Goal: Information Seeking & Learning: Learn about a topic

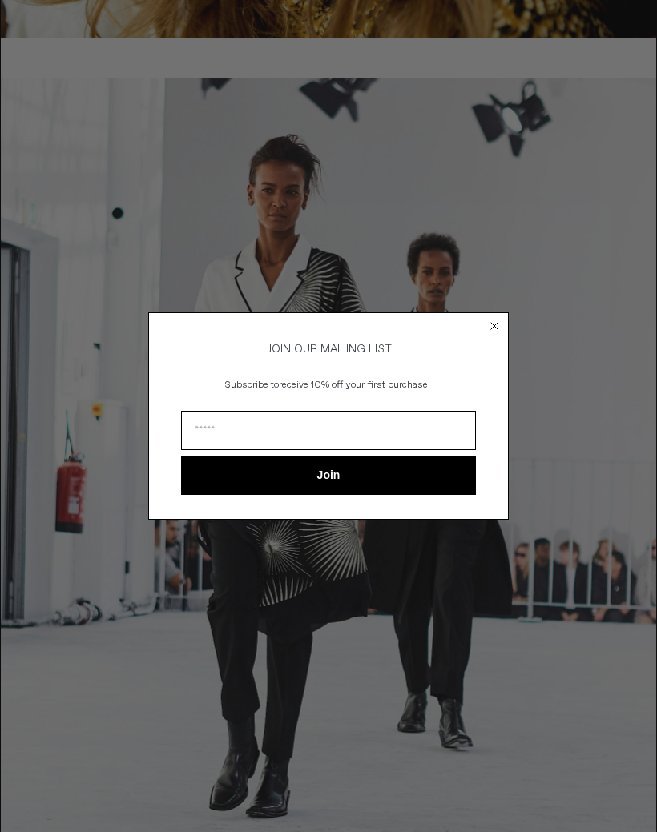
scroll to position [2169, 0]
click at [498, 334] on icon "Close dialog" at bounding box center [494, 326] width 16 height 16
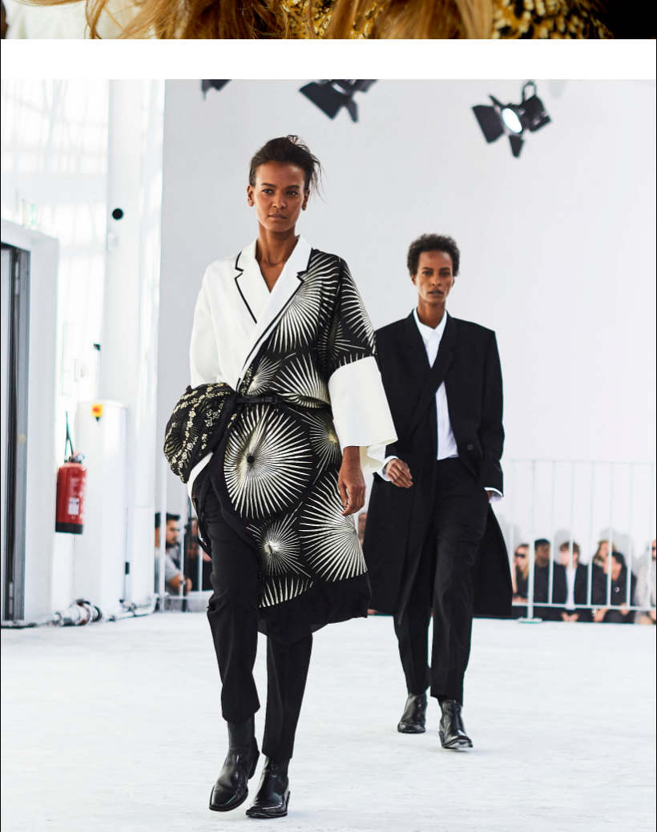
click at [490, 549] on div at bounding box center [328, 488] width 655 height 819
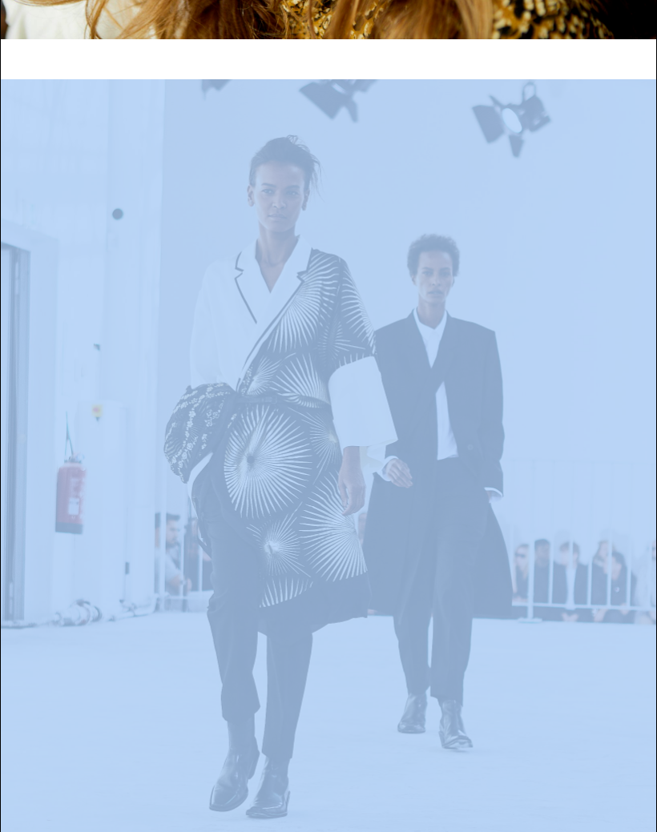
click at [489, 601] on div at bounding box center [328, 488] width 655 height 819
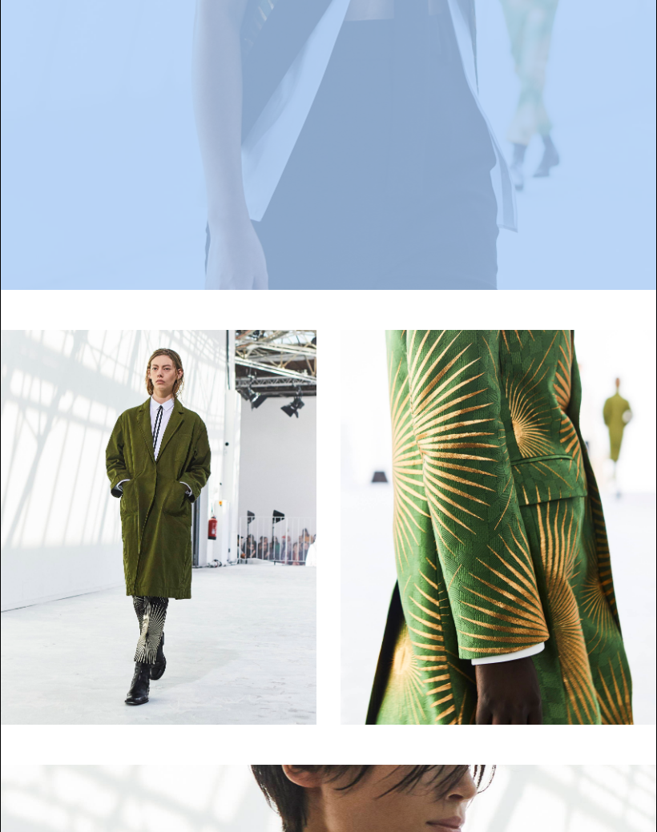
scroll to position [10912, 0]
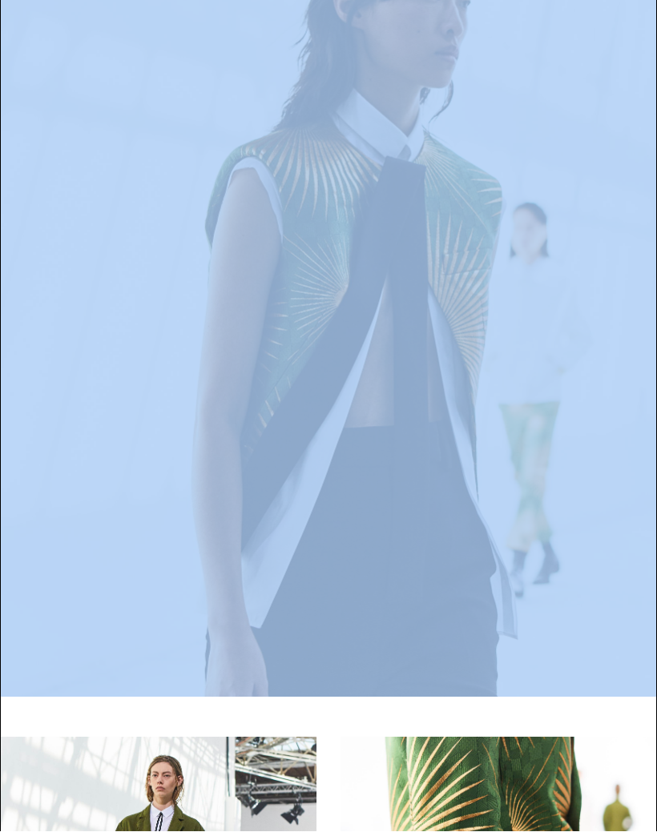
click at [531, 451] on div at bounding box center [328, 287] width 655 height 819
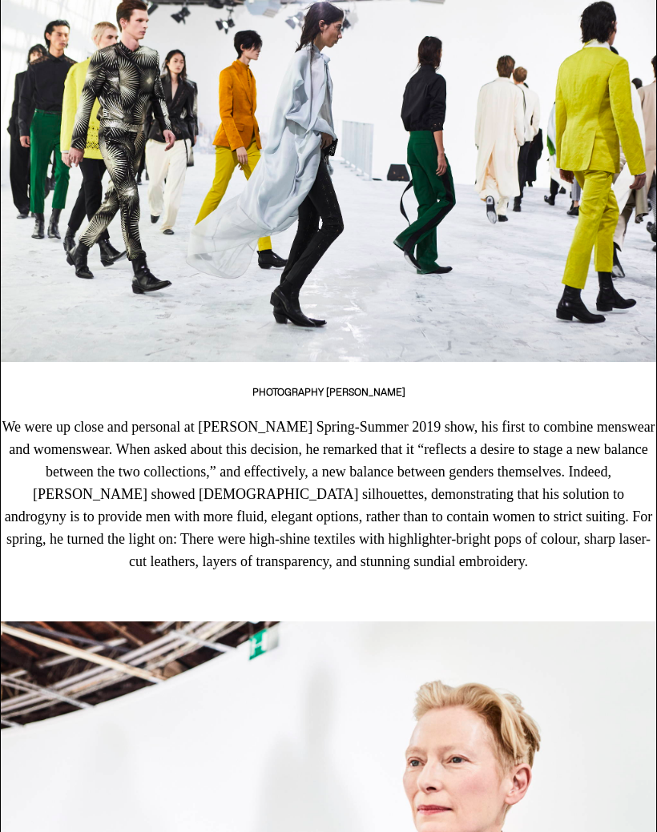
scroll to position [0, 0]
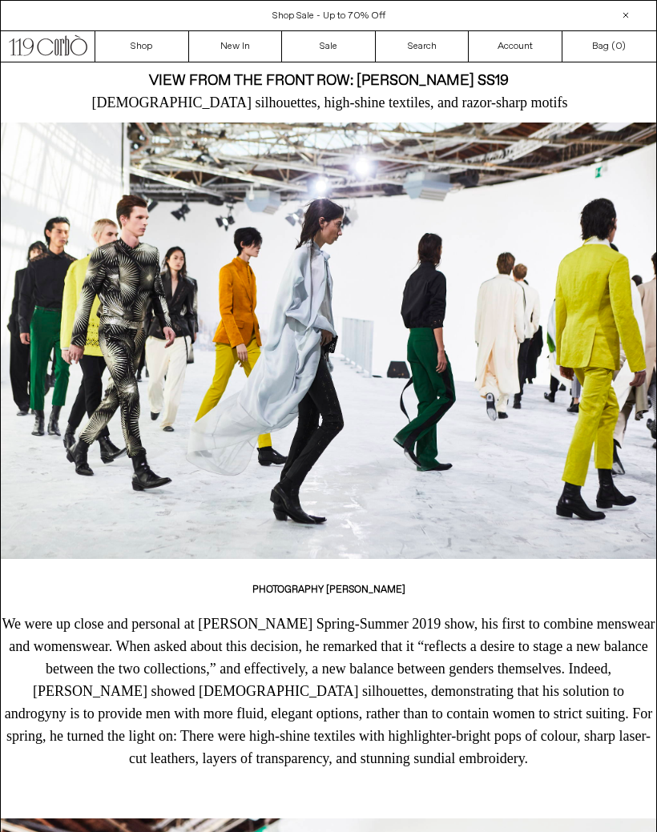
click at [424, 50] on link "Search" at bounding box center [423, 46] width 94 height 30
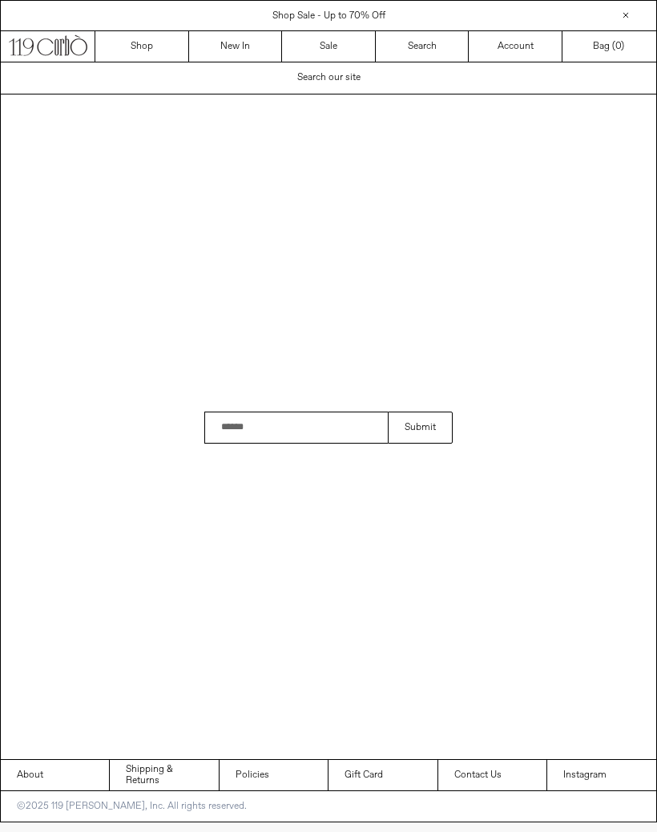
click at [343, 444] on input "Search" at bounding box center [295, 428] width 183 height 32
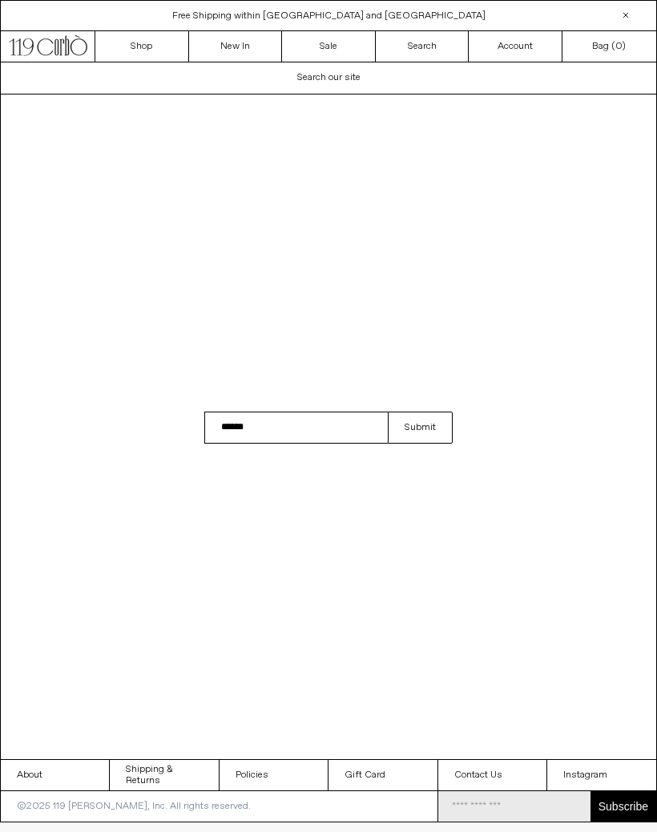
type input "******"
click at [425, 444] on button "Submit" at bounding box center [420, 428] width 65 height 32
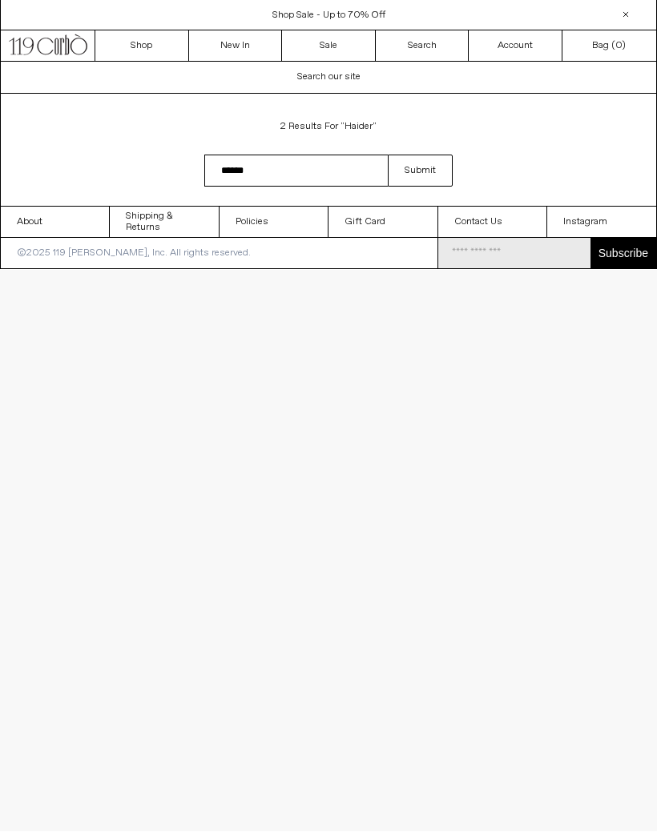
click at [544, 10] on div "Shop Sale - Up to 70% Off" at bounding box center [328, 16] width 655 height 14
